Goal: Task Accomplishment & Management: Use online tool/utility

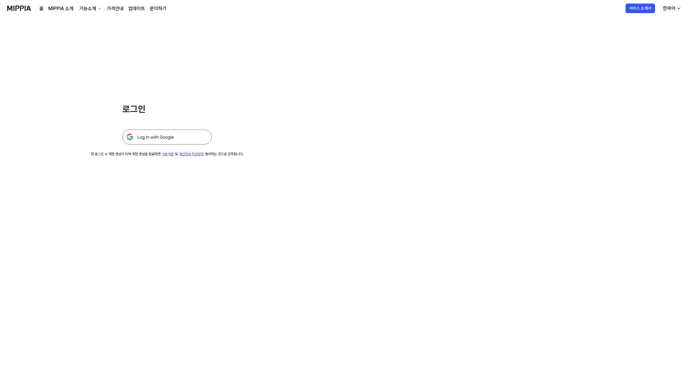
click at [166, 144] on img at bounding box center [166, 136] width 89 height 15
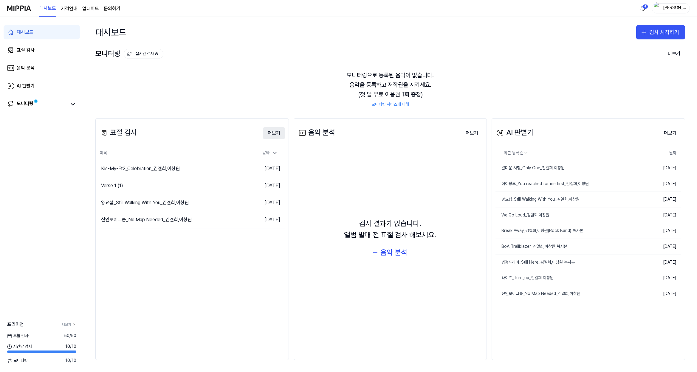
click at [276, 131] on button "더보기" at bounding box center [274, 133] width 22 height 12
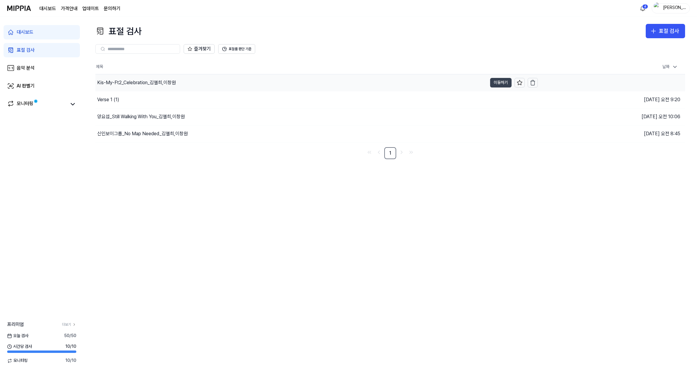
click at [491, 83] on button "이동하기" at bounding box center [500, 83] width 21 height 10
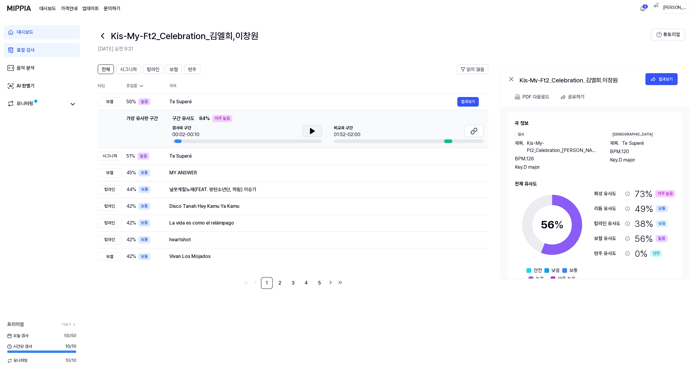
click at [309, 131] on icon at bounding box center [312, 130] width 7 height 7
click at [314, 127] on icon at bounding box center [312, 130] width 7 height 7
click at [317, 130] on button at bounding box center [312, 131] width 19 height 12
click at [447, 141] on div at bounding box center [448, 141] width 8 height 4
click at [470, 100] on button "결과보기" at bounding box center [468, 102] width 21 height 10
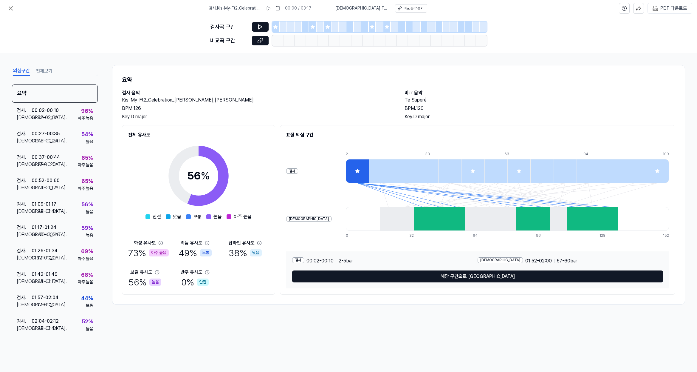
click at [397, 220] on div at bounding box center [405, 219] width 17 height 24
click at [466, 271] on button "해당 구간으로 이동" at bounding box center [477, 276] width 371 height 12
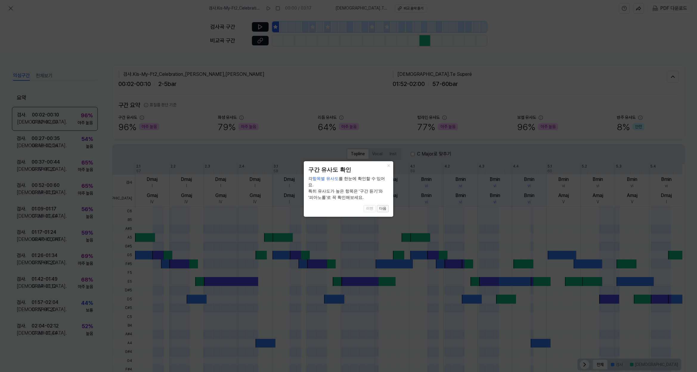
click at [387, 205] on button "다음" at bounding box center [383, 208] width 12 height 7
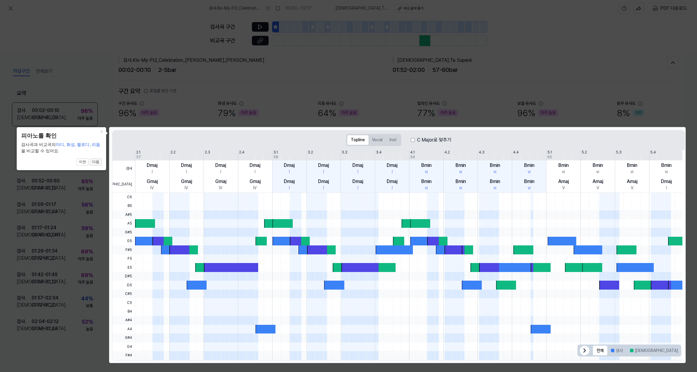
click at [95, 165] on button "다음" at bounding box center [96, 161] width 12 height 7
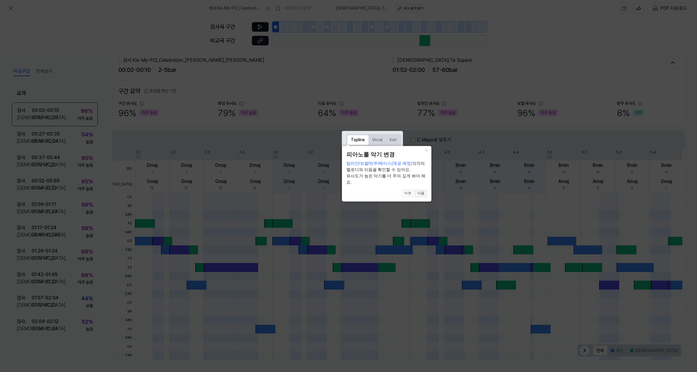
click at [421, 193] on button "다음" at bounding box center [421, 193] width 12 height 7
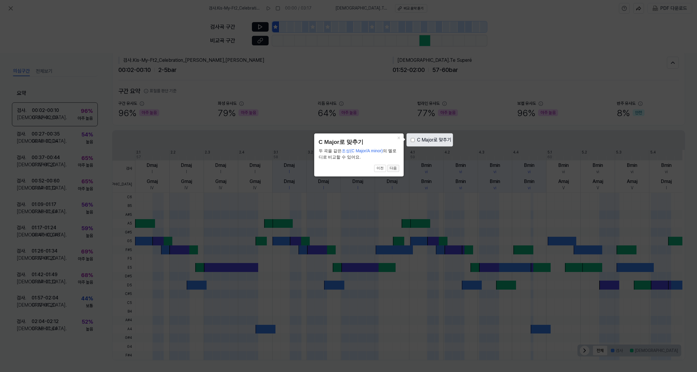
click at [390, 169] on button "다음" at bounding box center [393, 168] width 12 height 7
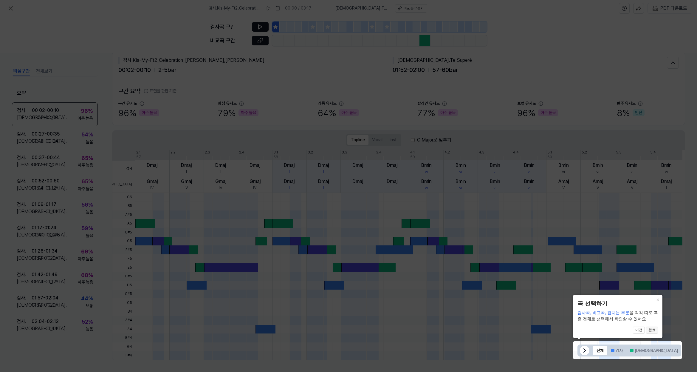
click at [656, 330] on button "완료" at bounding box center [652, 329] width 12 height 7
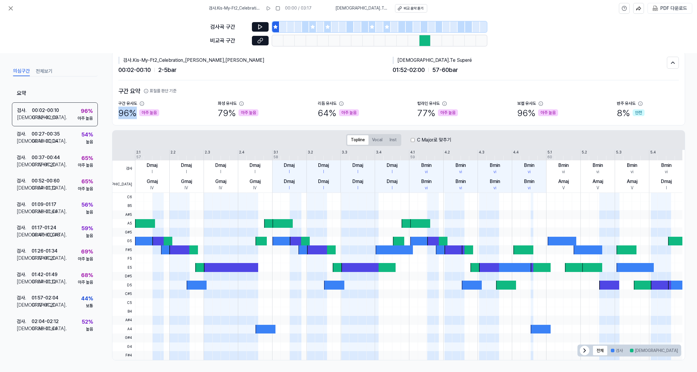
drag, startPoint x: 118, startPoint y: 112, endPoint x: 172, endPoint y: 115, distance: 54.6
click at [172, 115] on div "검사 . Kis-My-Ft2_Celebration_김엘희,이창원 00:02 - 00:10 2 - 5 bar 비교 . Te Superé 01:5…" at bounding box center [398, 88] width 573 height 74
click at [172, 115] on div "구간 유사도 96 % 아주 높음" at bounding box center [149, 110] width 62 height 18
click at [255, 31] on div "검사곡 구간" at bounding box center [348, 26] width 277 height 11
drag, startPoint x: 433, startPoint y: 41, endPoint x: 427, endPoint y: 43, distance: 5.9
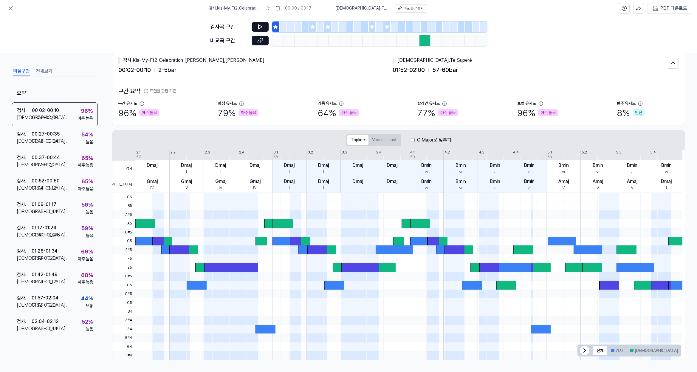
click at [433, 42] on div at bounding box center [436, 40] width 11 height 11
click at [427, 43] on div at bounding box center [425, 40] width 11 height 11
drag, startPoint x: 422, startPoint y: 40, endPoint x: 432, endPoint y: 41, distance: 9.9
click at [432, 41] on div at bounding box center [379, 40] width 215 height 11
click at [260, 40] on icon at bounding box center [259, 41] width 3 height 3
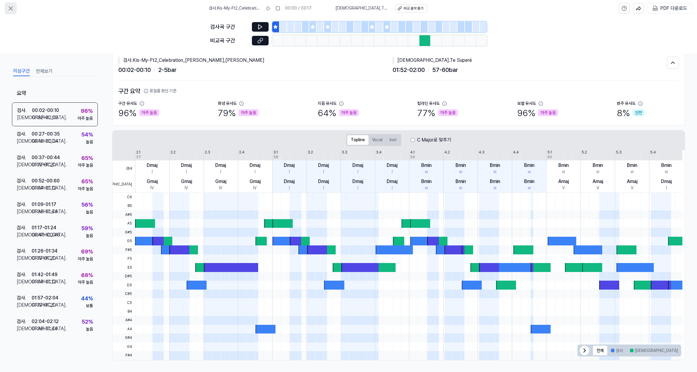
click at [10, 8] on icon at bounding box center [11, 9] width 4 height 4
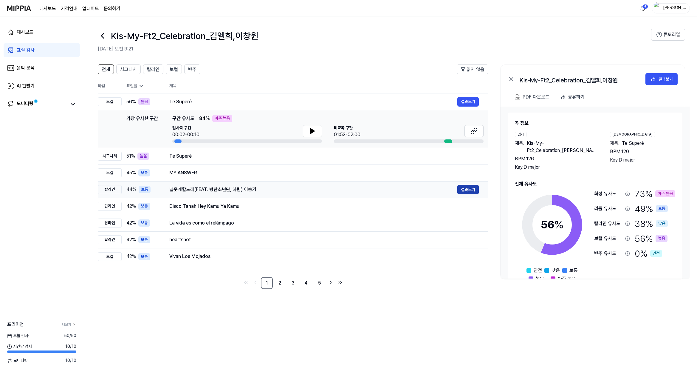
click at [469, 190] on button "결과보기" at bounding box center [468, 190] width 21 height 10
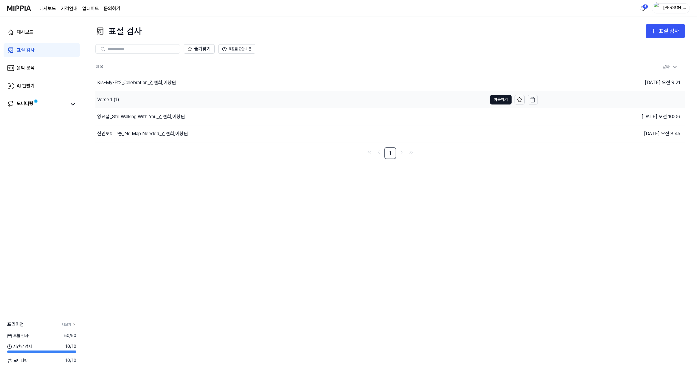
click at [102, 98] on div "Verse 1 (1)" at bounding box center [108, 99] width 22 height 7
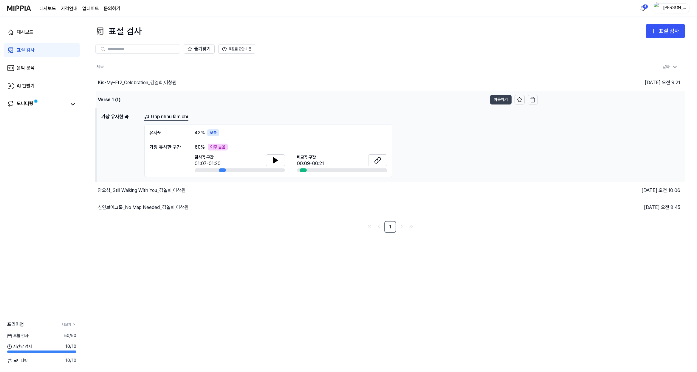
click at [500, 102] on button "이동하기" at bounding box center [500, 100] width 21 height 10
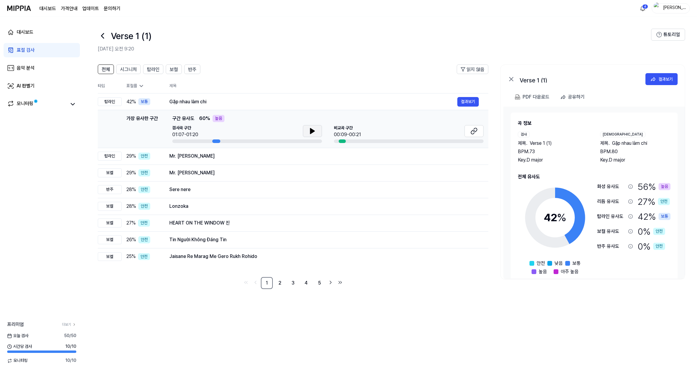
click at [315, 134] on icon at bounding box center [312, 130] width 7 height 7
click at [475, 126] on button at bounding box center [474, 131] width 19 height 12
